Goal: Register for event/course

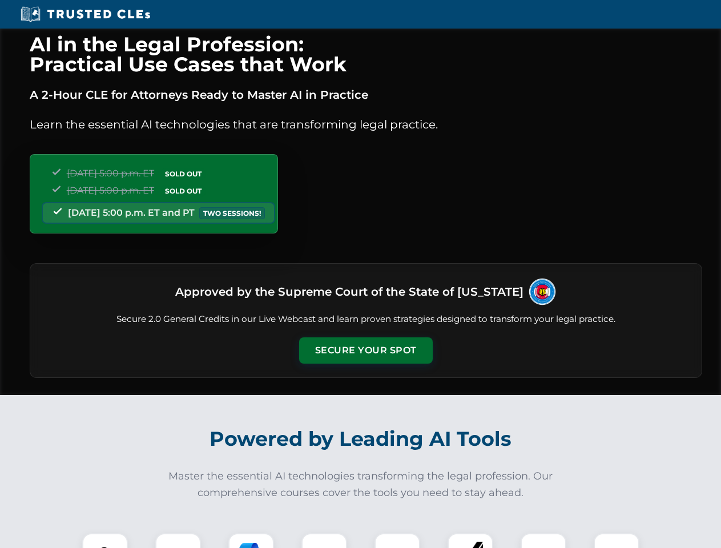
click at [365, 351] on button "Secure Your Spot" at bounding box center [366, 350] width 134 height 26
click at [105, 541] on img at bounding box center [104, 555] width 33 height 33
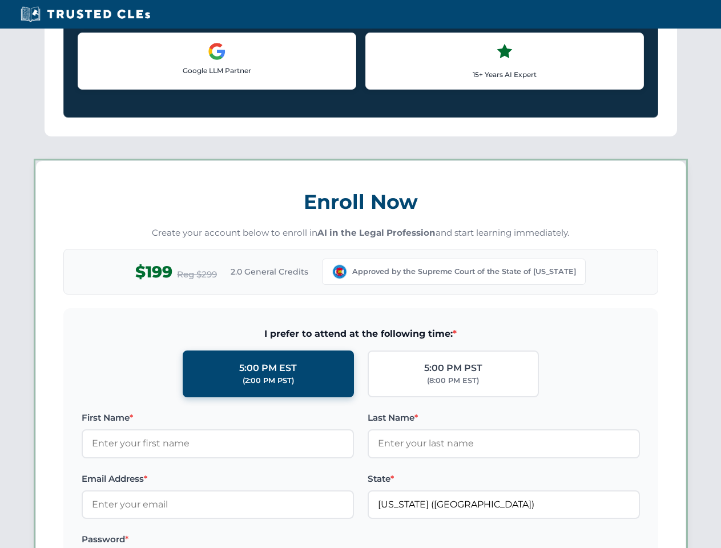
click at [251, 541] on label "Password *" at bounding box center [218, 540] width 272 height 14
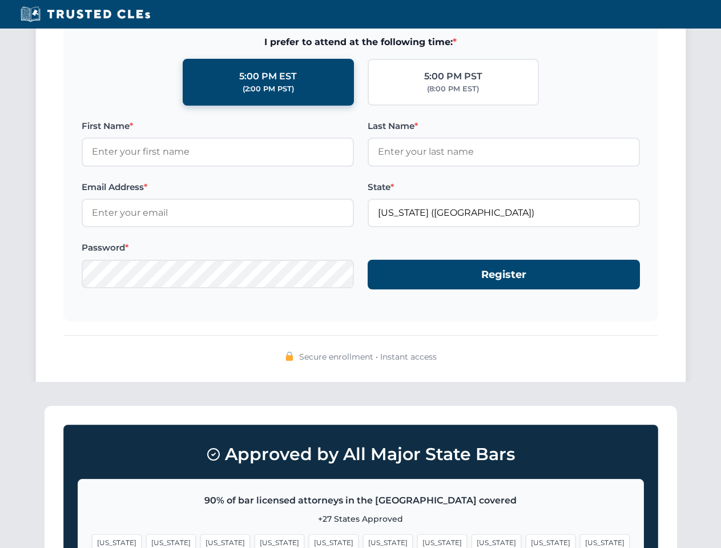
click at [526, 541] on span "[US_STATE]" at bounding box center [551, 542] width 50 height 17
